Goal: Transaction & Acquisition: Purchase product/service

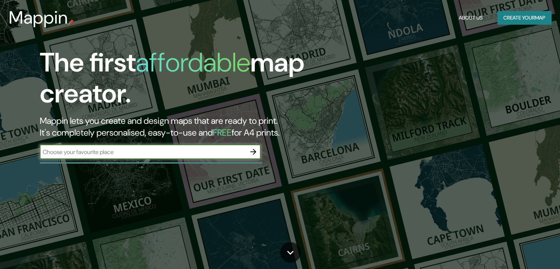
click at [193, 152] on input "text" at bounding box center [143, 152] width 206 height 8
type input "huacho peru"
click at [255, 146] on button "button" at bounding box center [253, 151] width 15 height 15
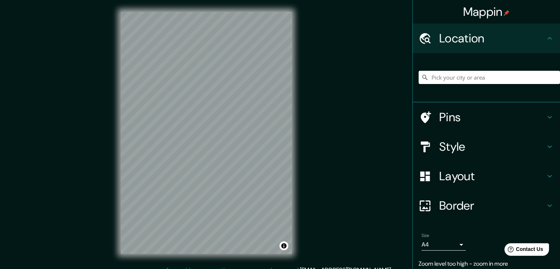
click at [441, 81] on input "Pick your city or area" at bounding box center [488, 77] width 141 height 13
click at [467, 35] on h4 "Location" at bounding box center [492, 38] width 106 height 15
click at [453, 77] on input "H" at bounding box center [488, 77] width 141 height 13
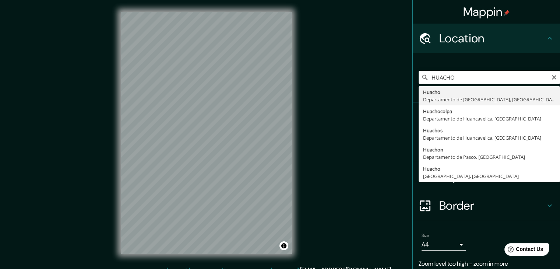
type input "Huacho, Departamento de Lima, Perú"
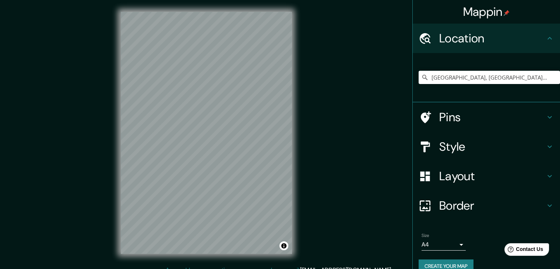
click at [468, 123] on h4 "Pins" at bounding box center [492, 117] width 106 height 15
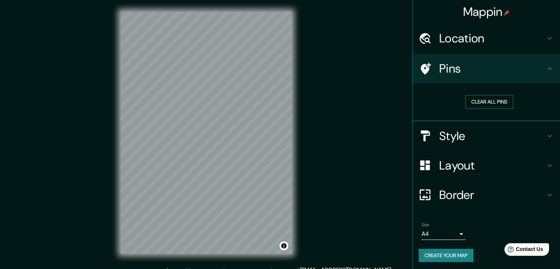
click at [487, 104] on button "Clear all pins" at bounding box center [489, 102] width 48 height 14
click at [485, 103] on button "Clear all pins" at bounding box center [489, 102] width 48 height 14
drag, startPoint x: 483, startPoint y: 103, endPoint x: 496, endPoint y: 100, distance: 13.5
click at [496, 100] on button "Clear all pins" at bounding box center [489, 102] width 48 height 14
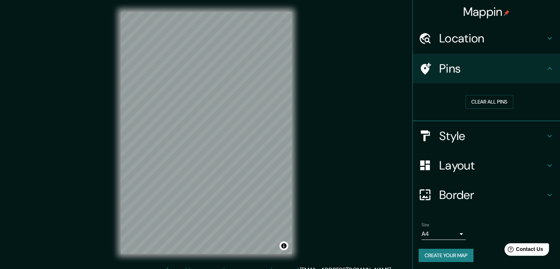
click at [455, 137] on h4 "Style" at bounding box center [492, 135] width 106 height 15
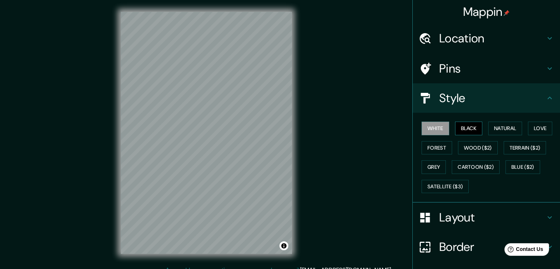
click at [473, 126] on button "Black" at bounding box center [469, 128] width 28 height 14
click at [502, 133] on button "Natural" at bounding box center [505, 128] width 34 height 14
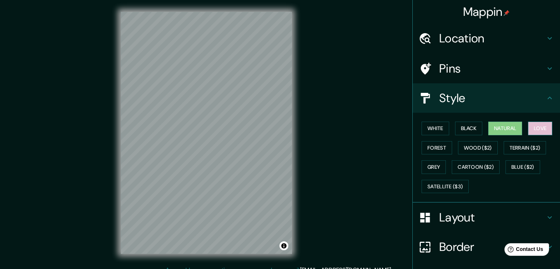
click at [534, 128] on button "Love" at bounding box center [540, 128] width 24 height 14
click at [431, 151] on button "Forest" at bounding box center [436, 148] width 31 height 14
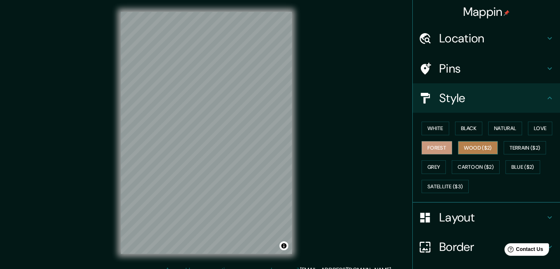
click at [458, 145] on button "Wood ($2)" at bounding box center [478, 148] width 40 height 14
click at [432, 167] on button "Grey" at bounding box center [433, 167] width 24 height 14
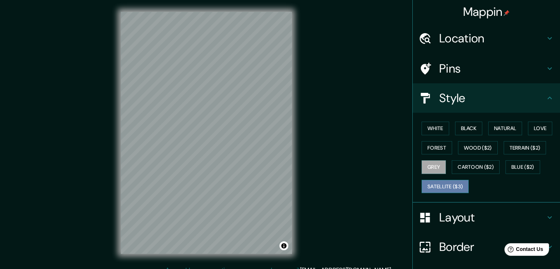
click at [439, 187] on button "Satellite ($3)" at bounding box center [444, 187] width 47 height 14
click at [425, 163] on button "Grey" at bounding box center [433, 167] width 24 height 14
click at [427, 132] on button "White" at bounding box center [435, 128] width 28 height 14
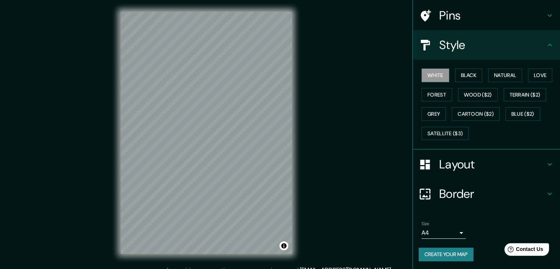
click at [449, 252] on button "Create your map" at bounding box center [445, 254] width 55 height 14
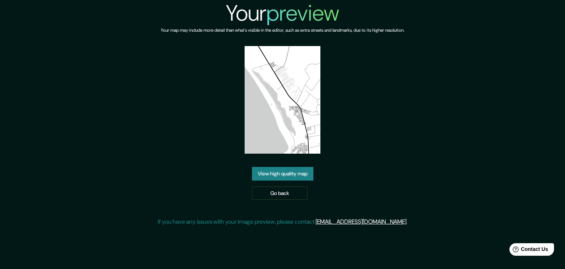
drag, startPoint x: 278, startPoint y: 124, endPoint x: 275, endPoint y: 107, distance: 17.3
click at [275, 107] on img at bounding box center [283, 99] width 76 height 107
click at [243, 120] on div "Your preview Your map may include more detail than what's visible in the editor…" at bounding box center [283, 116] width 250 height 232
click at [300, 142] on img at bounding box center [283, 99] width 76 height 107
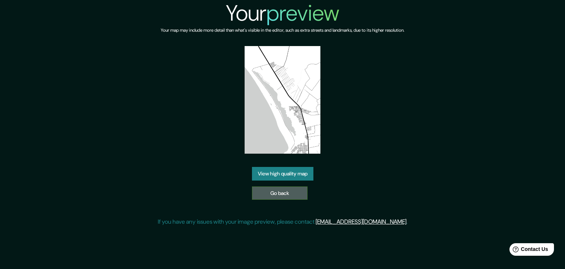
click at [280, 197] on link "Go back" at bounding box center [280, 193] width 56 height 14
drag, startPoint x: 300, startPoint y: 70, endPoint x: 281, endPoint y: 170, distance: 102.6
click at [281, 170] on link "View high quality map" at bounding box center [282, 174] width 61 height 14
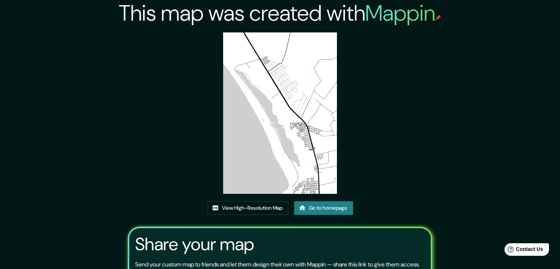
click at [278, 101] on img at bounding box center [280, 112] width 114 height 161
click at [313, 204] on link "Go to homepage" at bounding box center [323, 208] width 59 height 14
